Goal: Go to known website

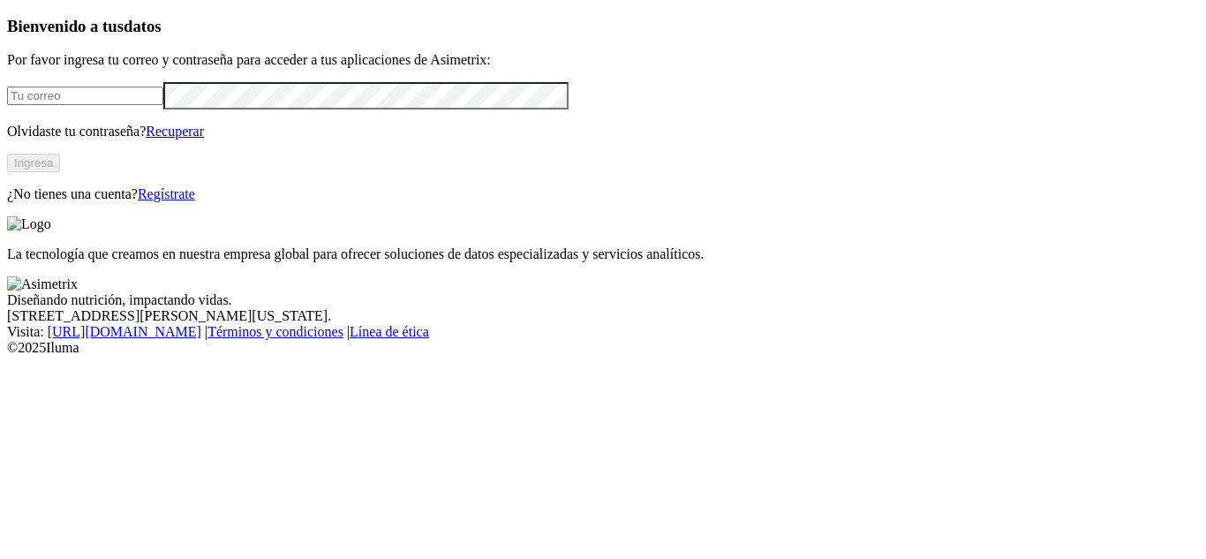
type input "[PERSON_NAME][EMAIL_ADDRESS][DOMAIN_NAME]"
click at [60, 172] on button "Ingresa" at bounding box center [33, 163] width 53 height 19
